Goal: Complete application form

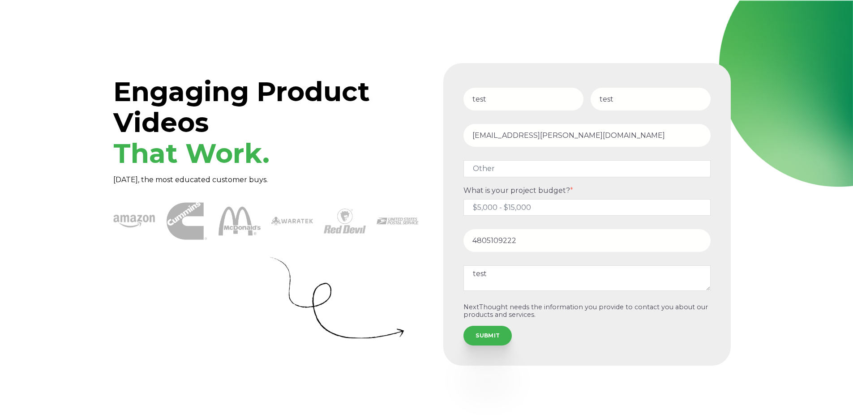
select select "persona_10"
select select "$5,000 - $15,000"
select select "persona_10"
select select "$5,000 - $15,000"
select select "persona_10"
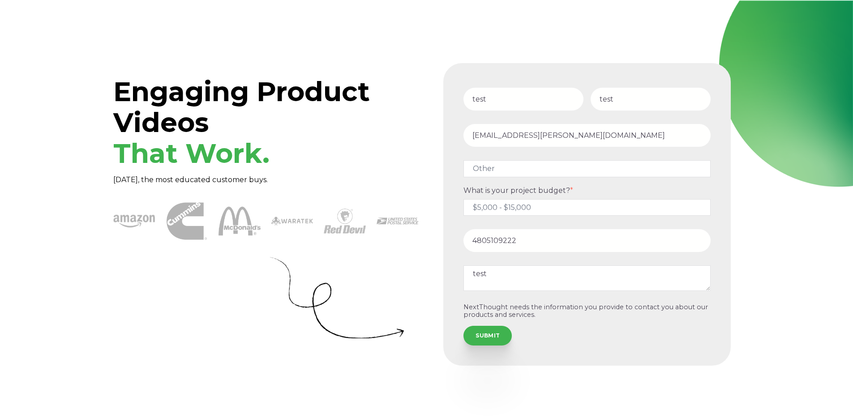
select select "$5,000 - $15,000"
select select "persona_10"
select select "$5,000 - $15,000"
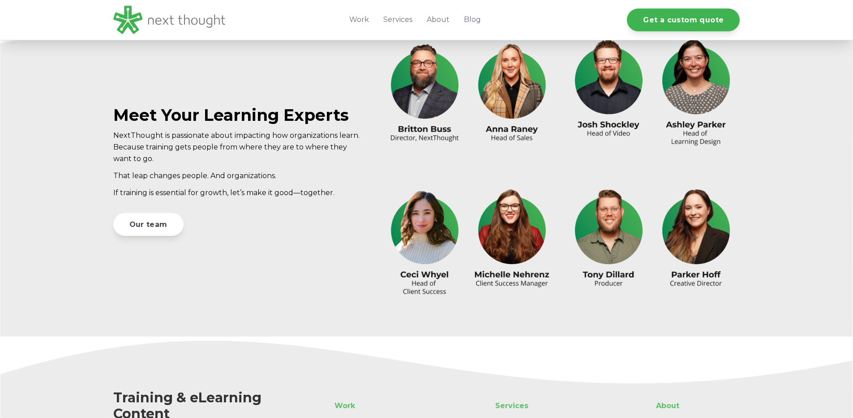
scroll to position [2848, 0]
